Goal: Information Seeking & Learning: Learn about a topic

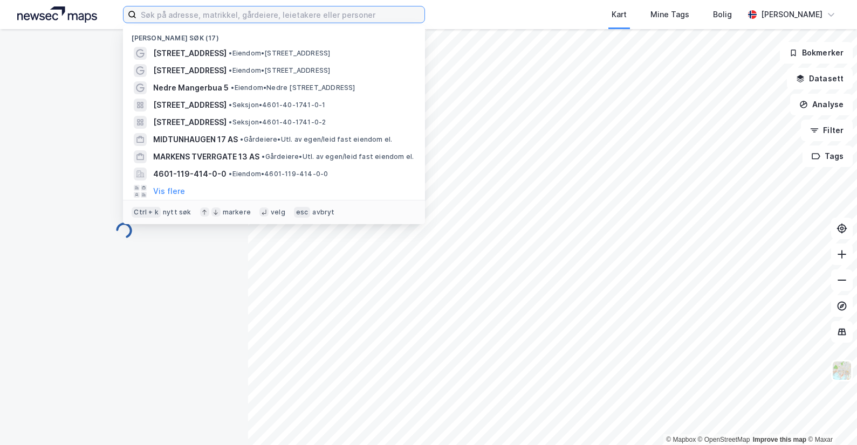
click at [177, 17] on input at bounding box center [280, 14] width 288 height 16
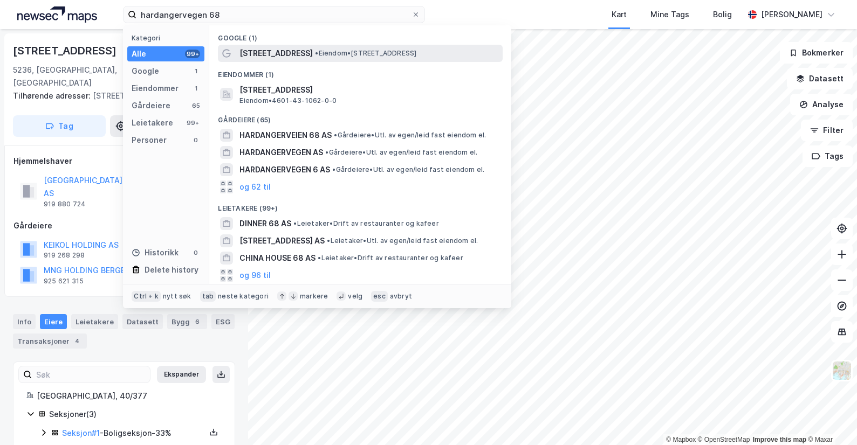
click at [297, 48] on span "[STREET_ADDRESS]" at bounding box center [275, 53] width 73 height 13
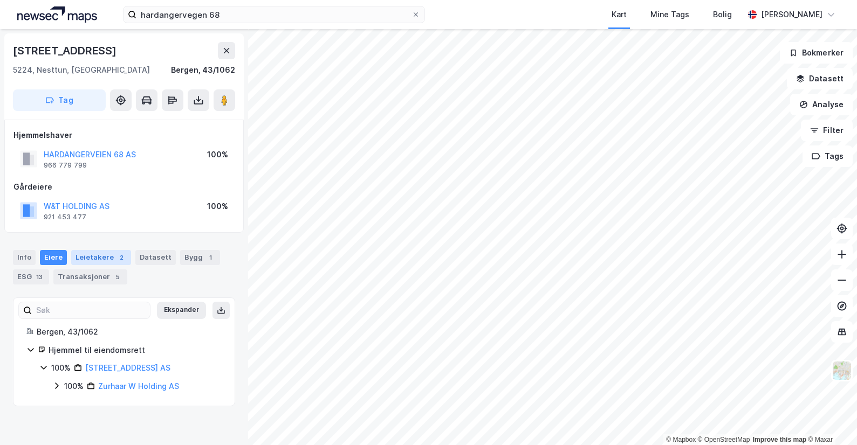
click at [95, 259] on div "Leietakere 2" at bounding box center [101, 257] width 60 height 15
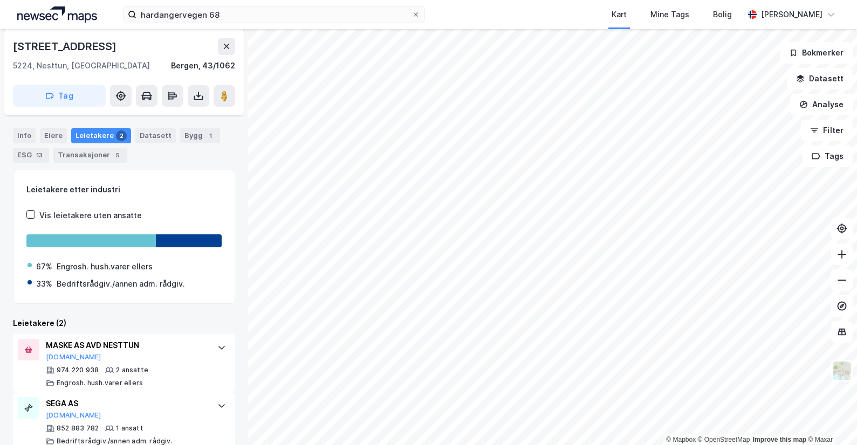
scroll to position [146, 0]
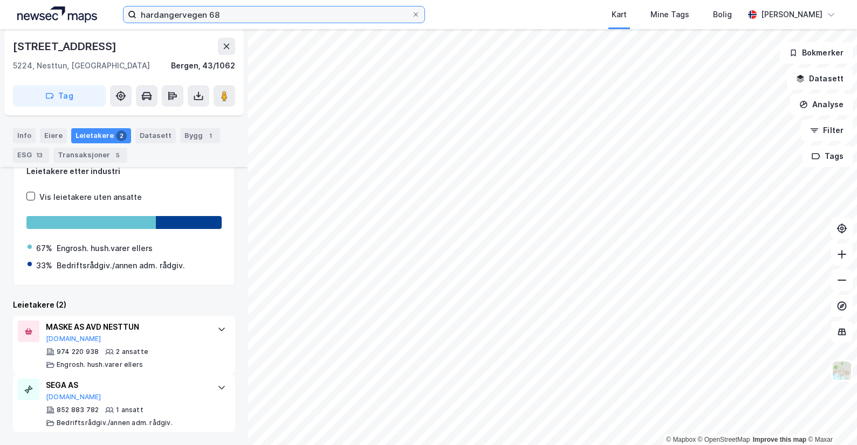
click at [181, 14] on input "hardangervegen 68" at bounding box center [273, 14] width 275 height 16
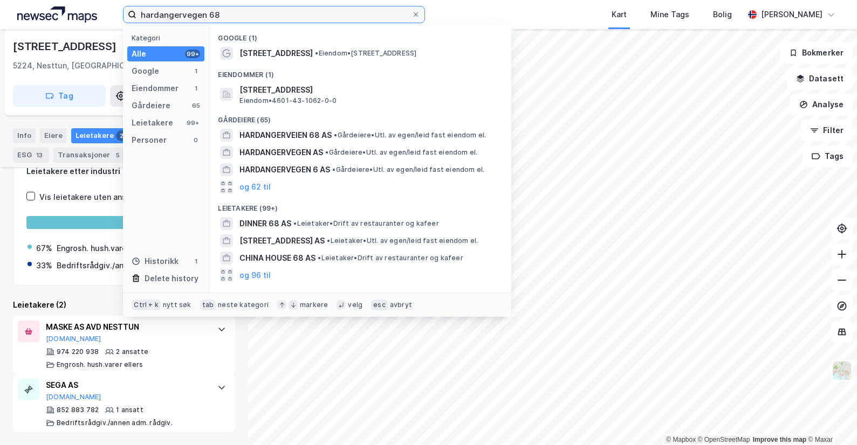
click at [181, 14] on input "hardangervegen 68" at bounding box center [273, 14] width 275 height 16
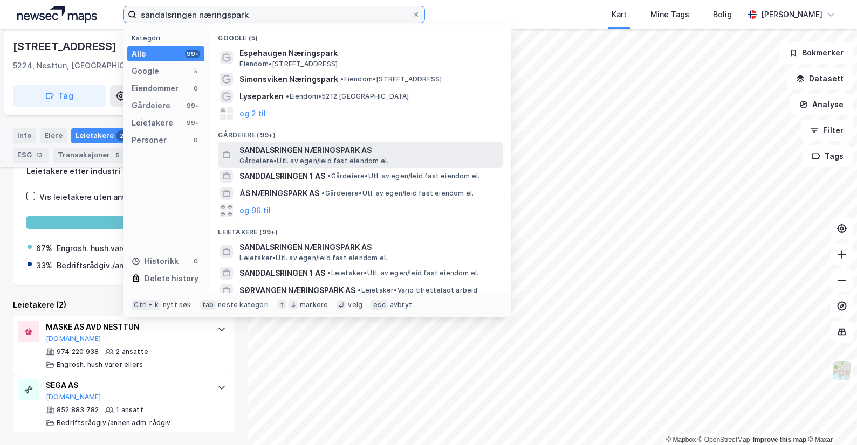
type input "sandalsringen næringspark"
click at [297, 150] on span "SANDALSRINGEN NÆRINGSPARK AS" at bounding box center [368, 150] width 259 height 13
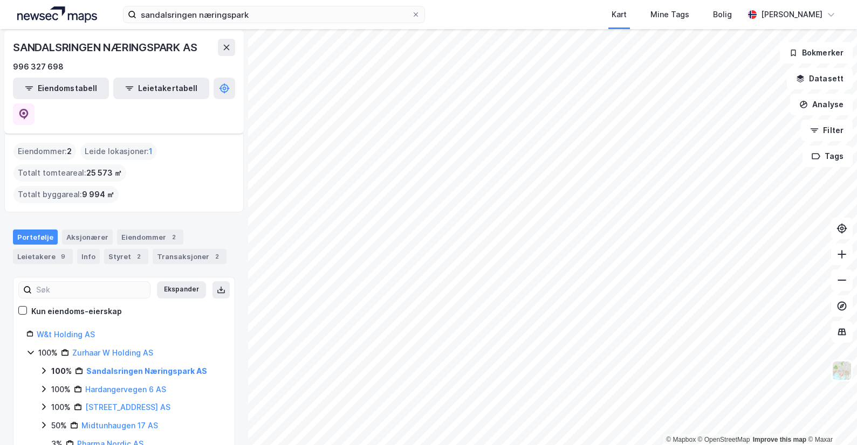
scroll to position [6, 0]
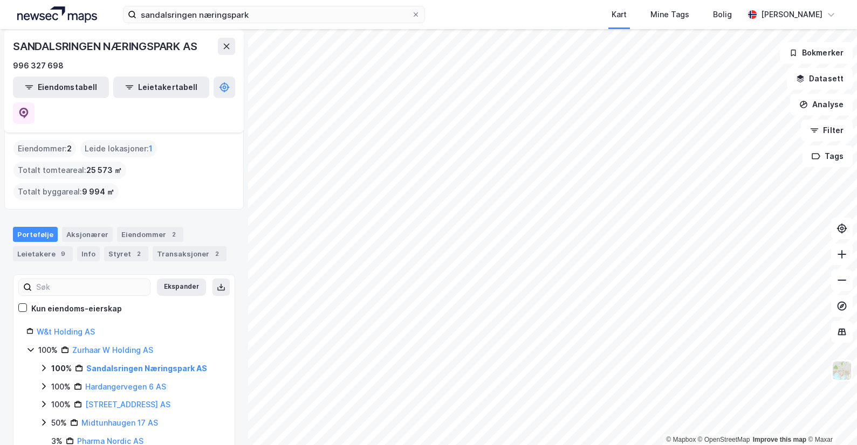
click at [130, 157] on div "Eiendommer : 2 Leide lokasjoner : 1 Totalt tomteareal : 25 573 ㎡ Totalt byggare…" at bounding box center [123, 170] width 239 height 79
click at [43, 246] on div "Leietakere 9" at bounding box center [43, 253] width 60 height 15
